Goal: Subscribe to service/newsletter

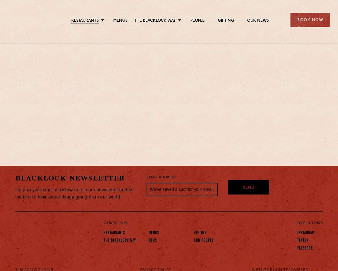
scroll to position [330, 0]
type input "[EMAIL_ADDRESS]"
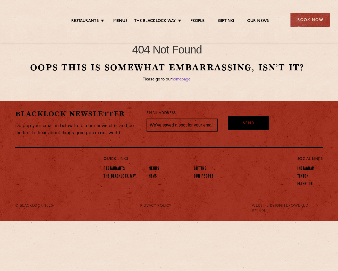
type input "[EMAIL_ADDRESS]"
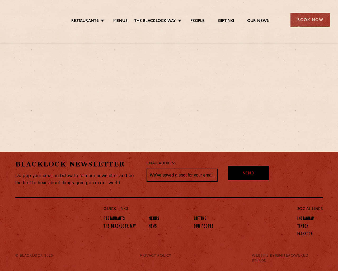
scroll to position [241, 0]
type input "[EMAIL_ADDRESS]"
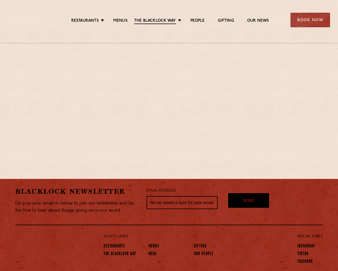
scroll to position [460, 0]
type input "[EMAIL_ADDRESS]"
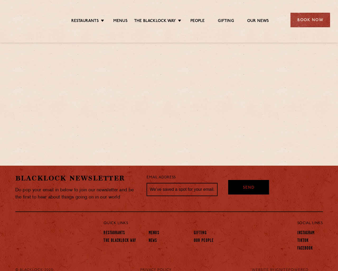
scroll to position [383, 0]
type input "[EMAIL_ADDRESS]"
